Goal: Task Accomplishment & Management: Use online tool/utility

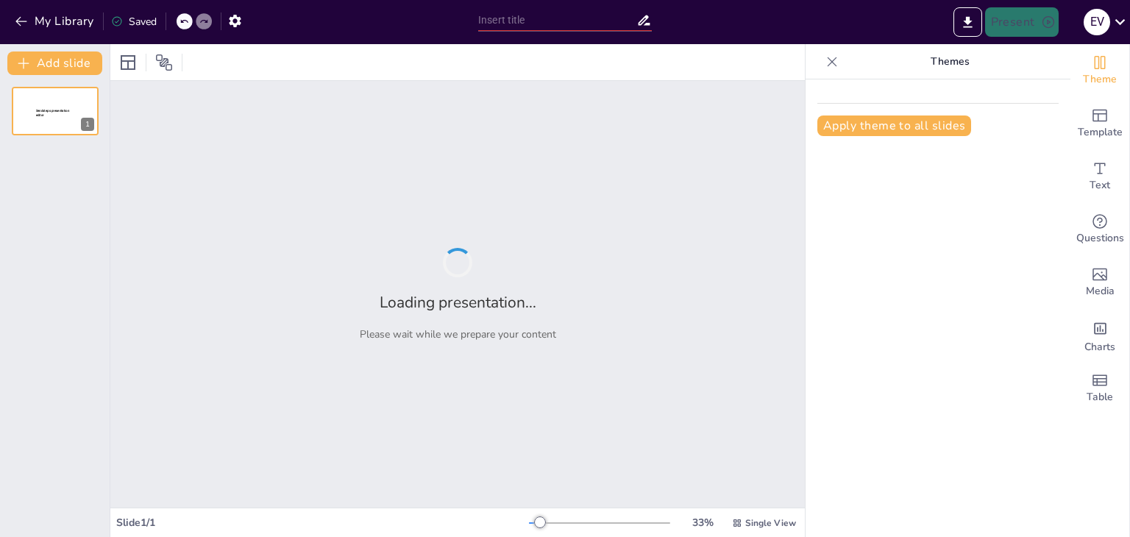
type input "Integración de Tecnologías Web en el Desarrollo de Aplicaciones: Perspectivas d…"
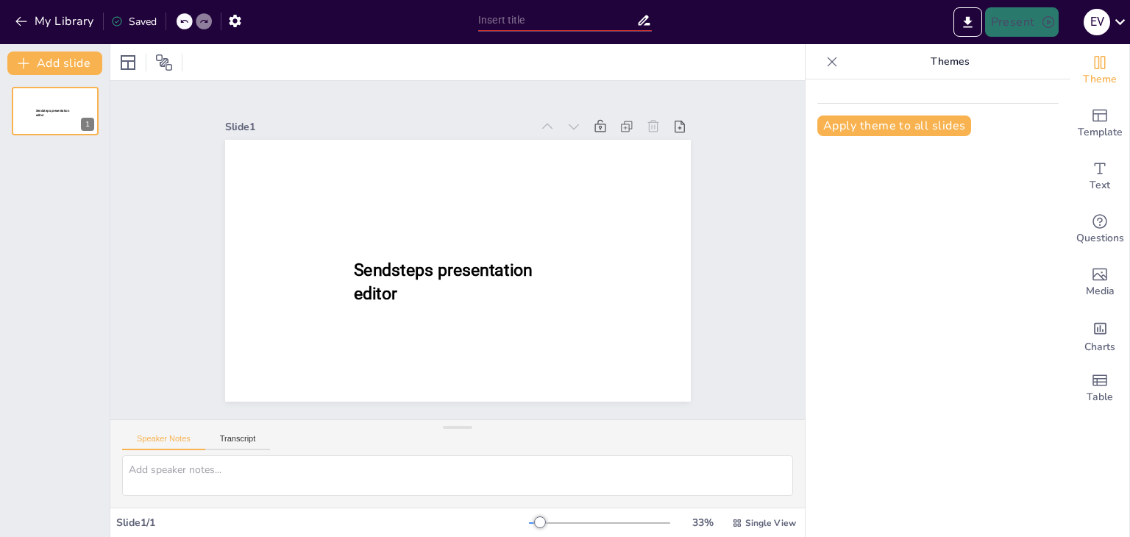
type input "Integración de Tecnologías Web en el Desarrollo de Aplicaciones: Perspectivas d…"
